Goal: Task Accomplishment & Management: Manage account settings

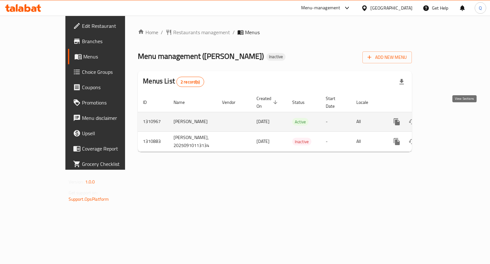
click at [447, 118] on icon "enhanced table" at bounding box center [443, 122] width 8 height 8
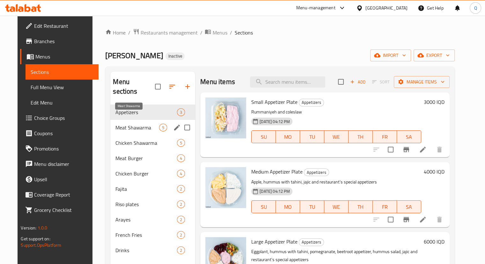
click at [147, 123] on span "Meat Shawarma" at bounding box center [138, 127] width 44 height 8
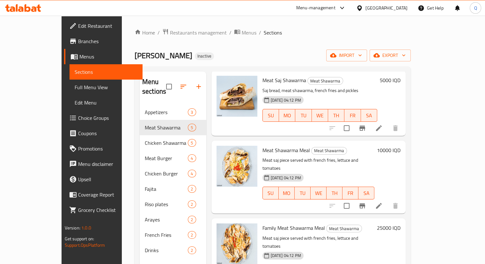
scroll to position [98, 0]
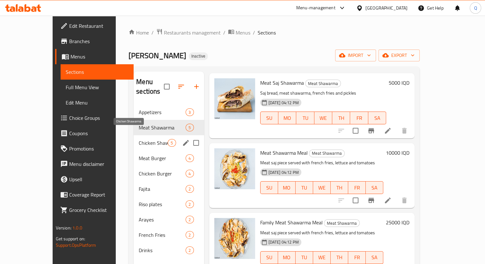
click at [139, 139] on span "Chicken Shawarma" at bounding box center [153, 143] width 29 height 8
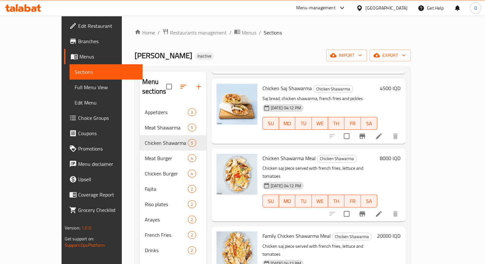
scroll to position [101, 0]
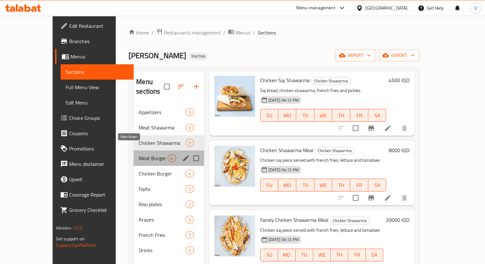
click at [142, 154] on span "Meat Burger" at bounding box center [153, 158] width 29 height 8
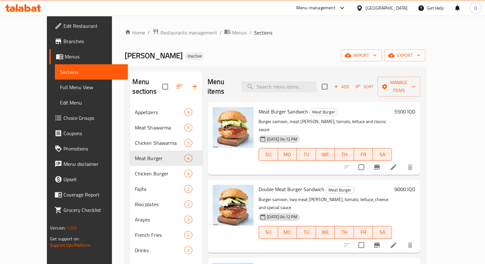
scroll to position [31, 0]
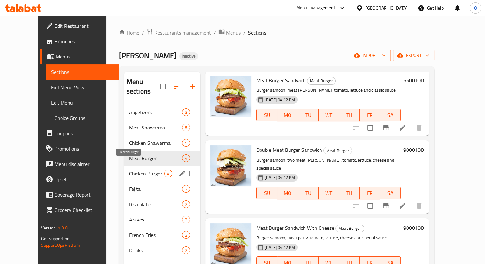
click at [132, 169] on span "Chicken Burger" at bounding box center [146, 173] width 35 height 8
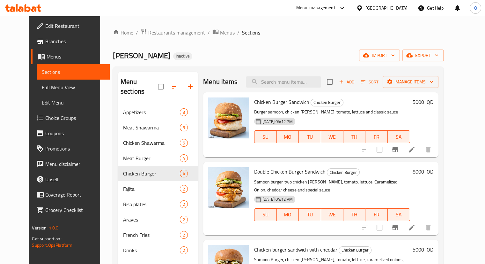
scroll to position [47, 0]
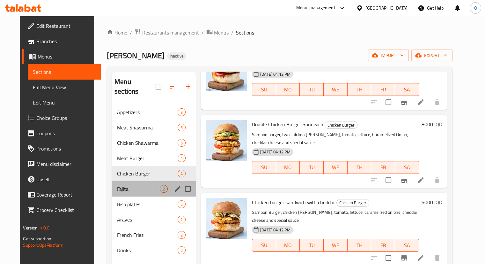
click at [125, 181] on div "Fajita 2" at bounding box center [154, 188] width 84 height 15
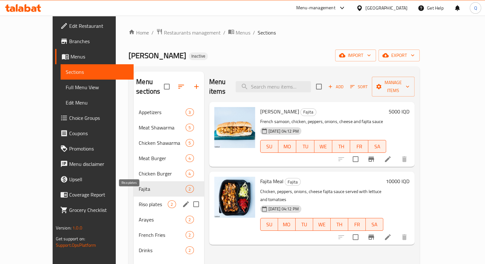
click at [139, 200] on span "Riso plates" at bounding box center [153, 204] width 29 height 8
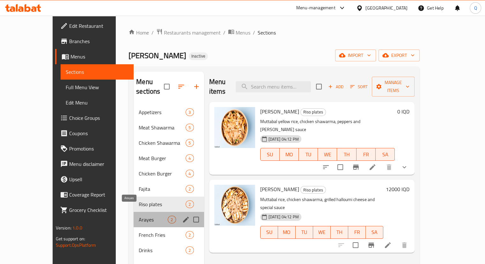
click at [139, 215] on span "Arayes" at bounding box center [153, 219] width 29 height 8
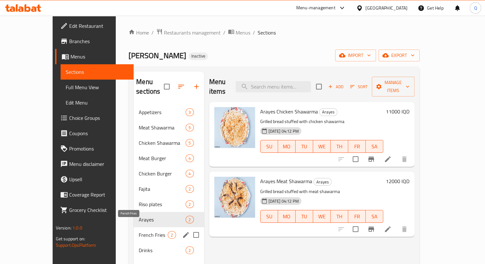
click at [139, 231] on span "French Fries" at bounding box center [153, 235] width 29 height 8
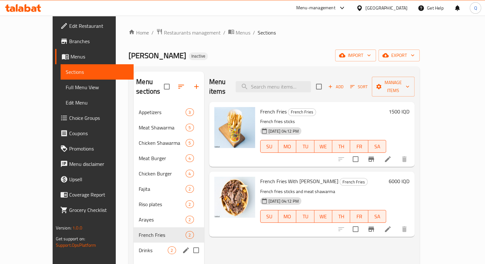
click at [134, 242] on div "Drinks 2" at bounding box center [169, 249] width 70 height 15
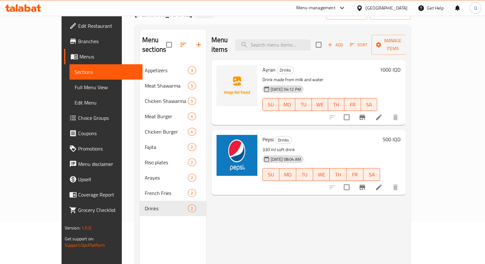
scroll to position [39, 0]
